Goal: Task Accomplishment & Management: Use online tool/utility

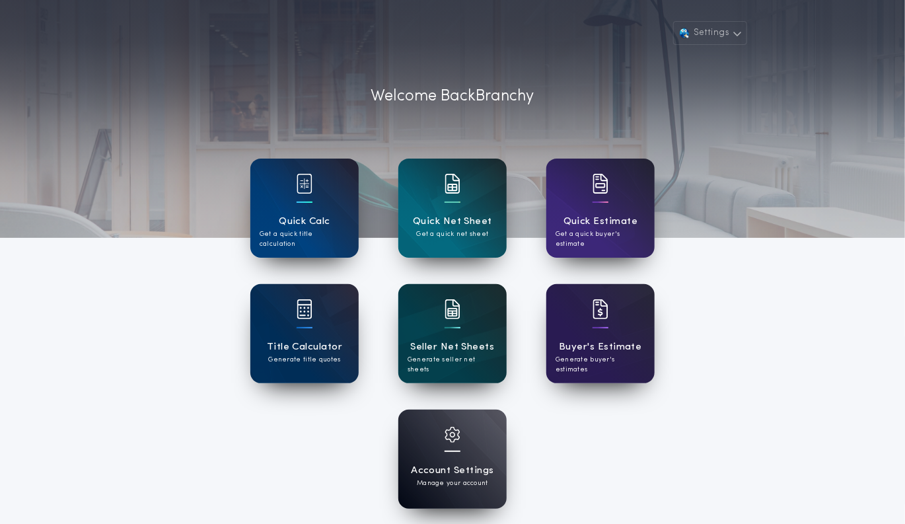
click at [464, 320] on div "Seller Net Sheets Generate seller net sheets" at bounding box center [452, 333] width 108 height 99
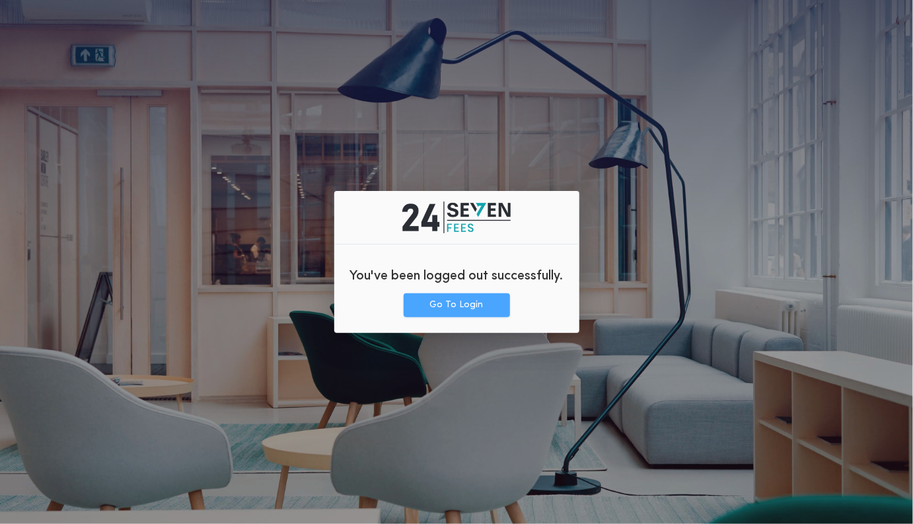
click at [460, 301] on button "Go To Login" at bounding box center [457, 305] width 106 height 24
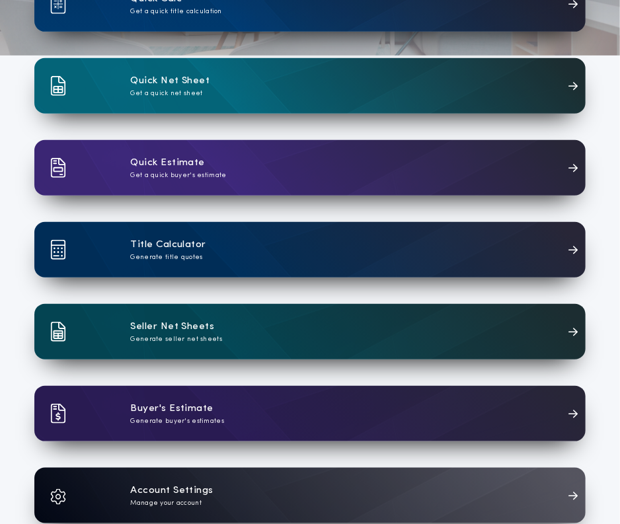
scroll to position [203, 0]
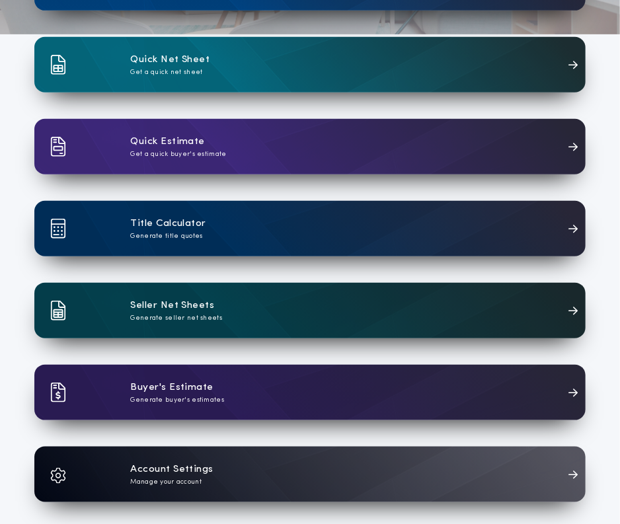
click at [407, 289] on div "Seller Net Sheets Generate seller net sheets" at bounding box center [309, 310] width 551 height 55
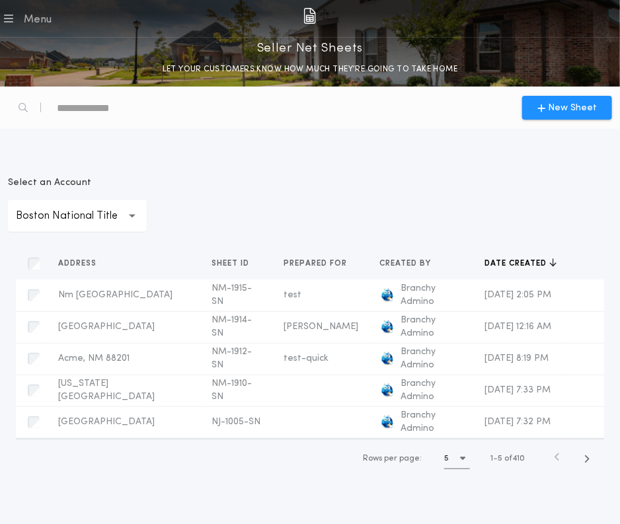
click at [121, 211] on p "Boston National Title" at bounding box center [77, 216] width 123 height 16
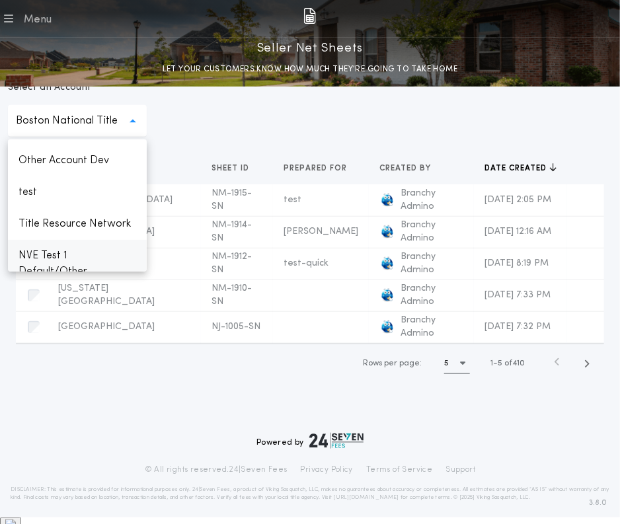
scroll to position [217, 0]
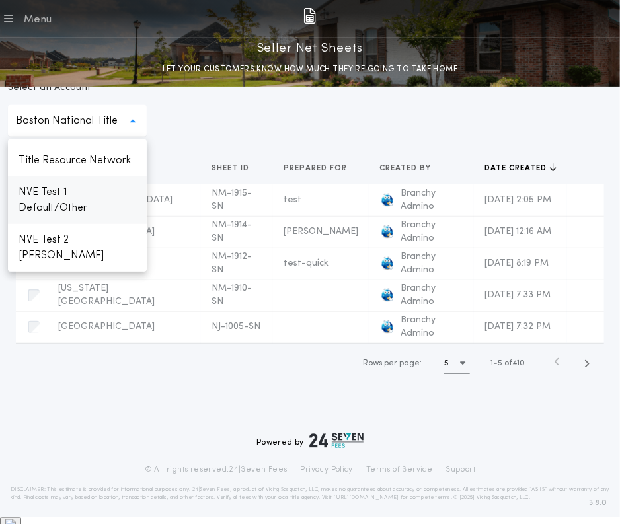
click at [106, 200] on p "NVE Test 1 Default/Other" at bounding box center [77, 200] width 139 height 48
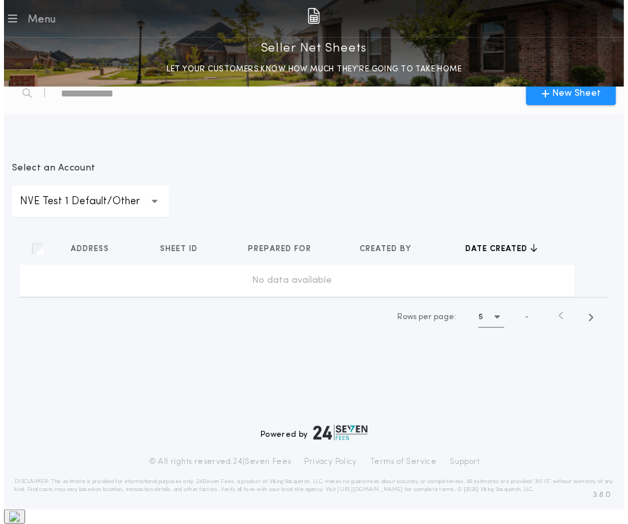
scroll to position [0, 0]
